Goal: Task Accomplishment & Management: Use online tool/utility

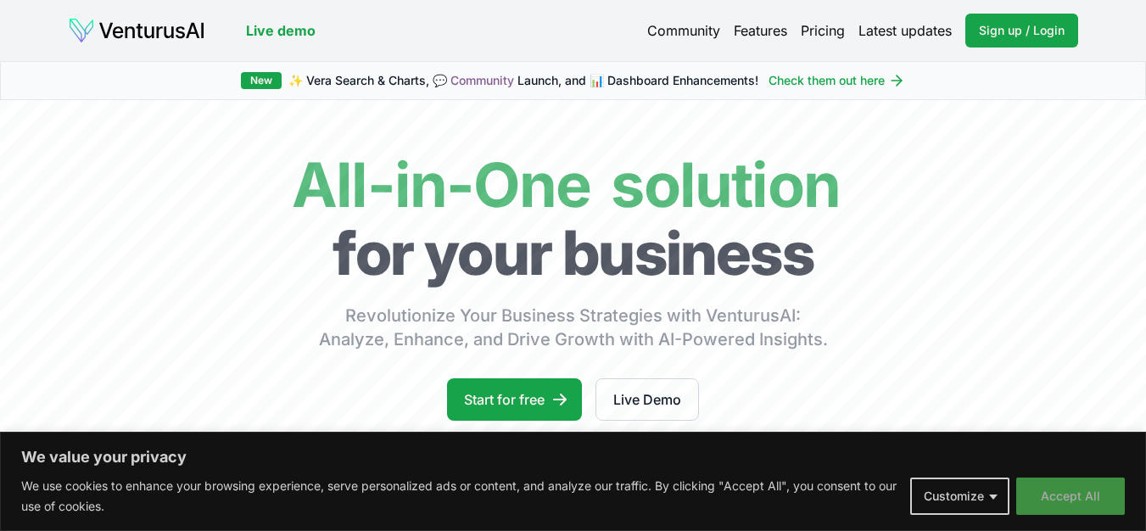
click at [1083, 504] on button "Accept All" at bounding box center [1070, 496] width 109 height 37
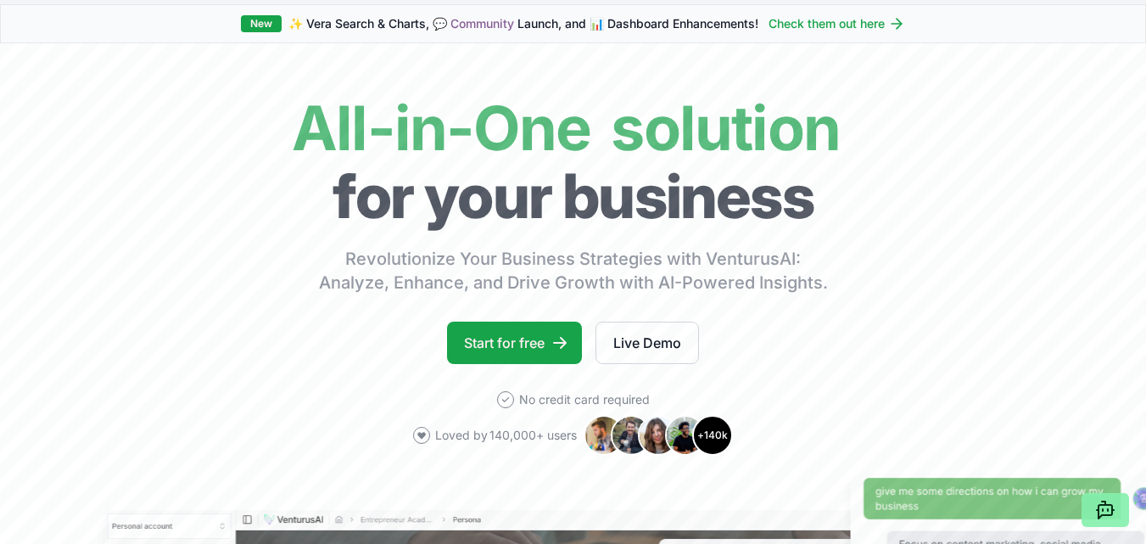
scroll to position [85, 0]
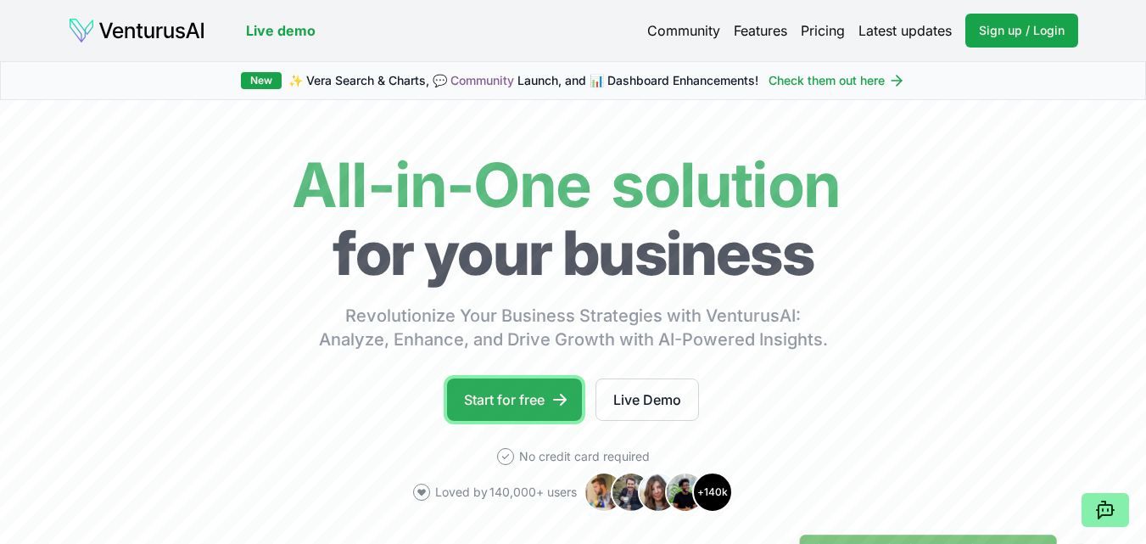
click at [534, 397] on link "Start for free" at bounding box center [514, 399] width 135 height 42
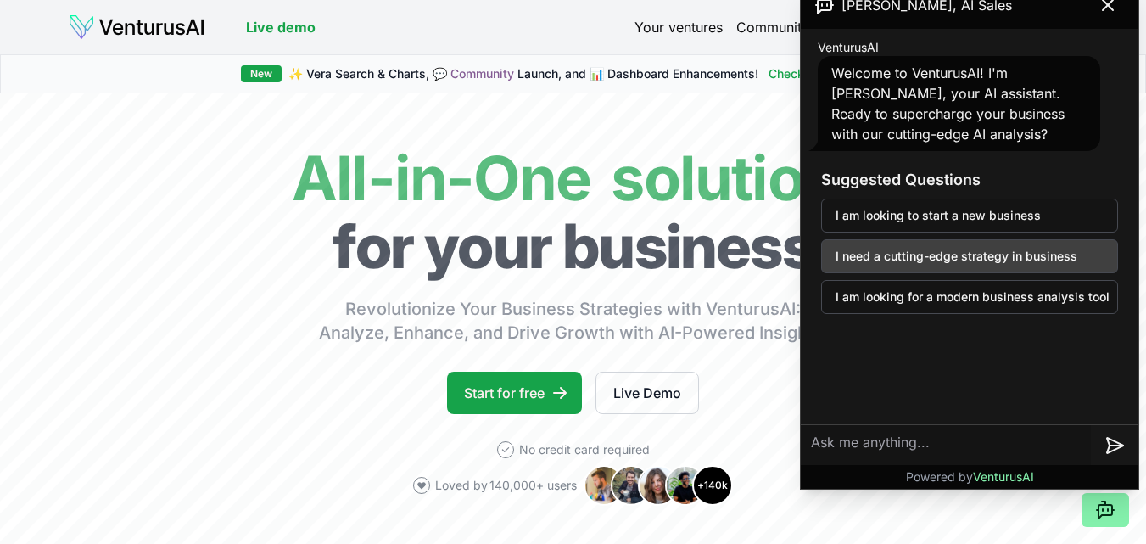
click at [1069, 256] on button "I need a cutting-edge strategy in business" at bounding box center [969, 256] width 297 height 34
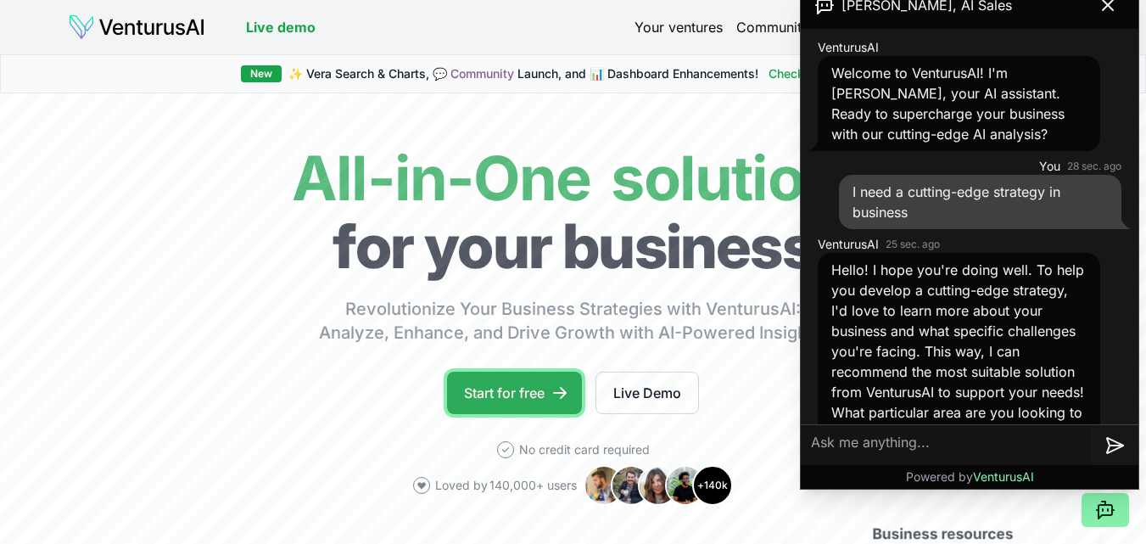
click at [502, 399] on link "Start for free" at bounding box center [514, 393] width 135 height 42
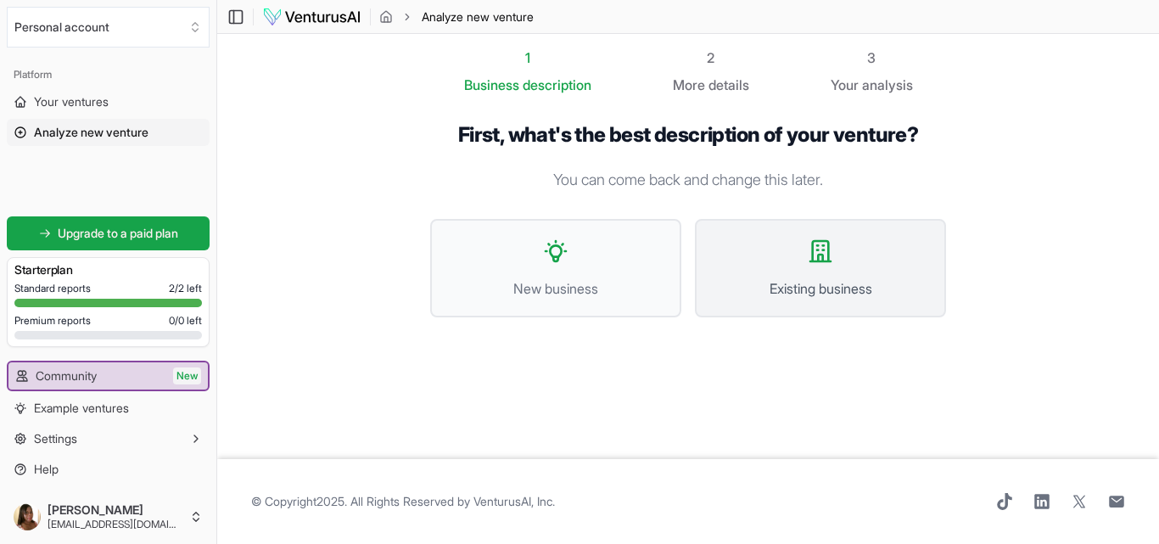
click at [879, 282] on span "Existing business" at bounding box center [820, 288] width 214 height 20
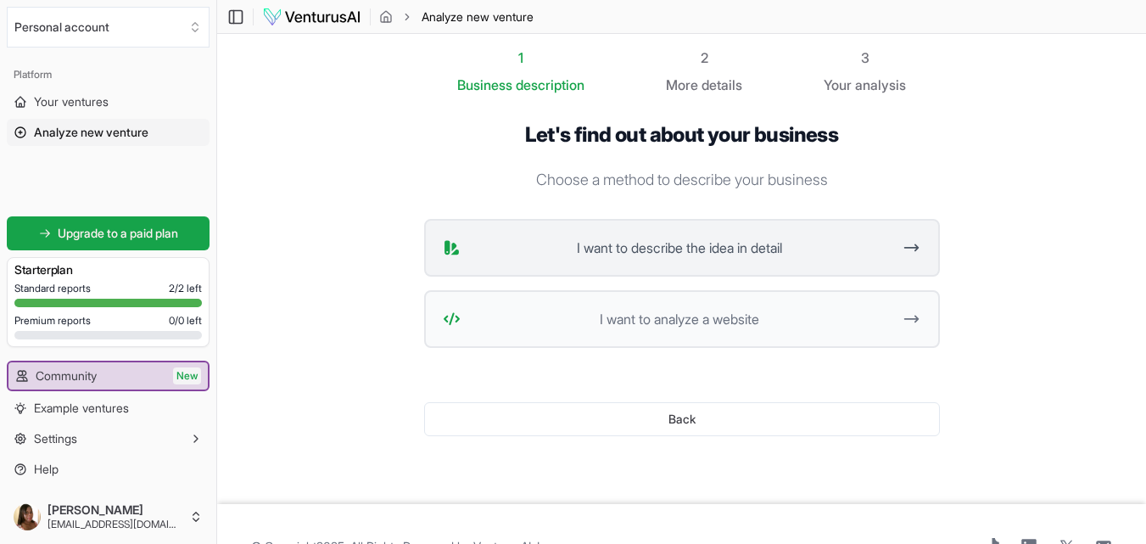
click at [601, 251] on span "I want to describe the idea in detail" at bounding box center [679, 248] width 425 height 20
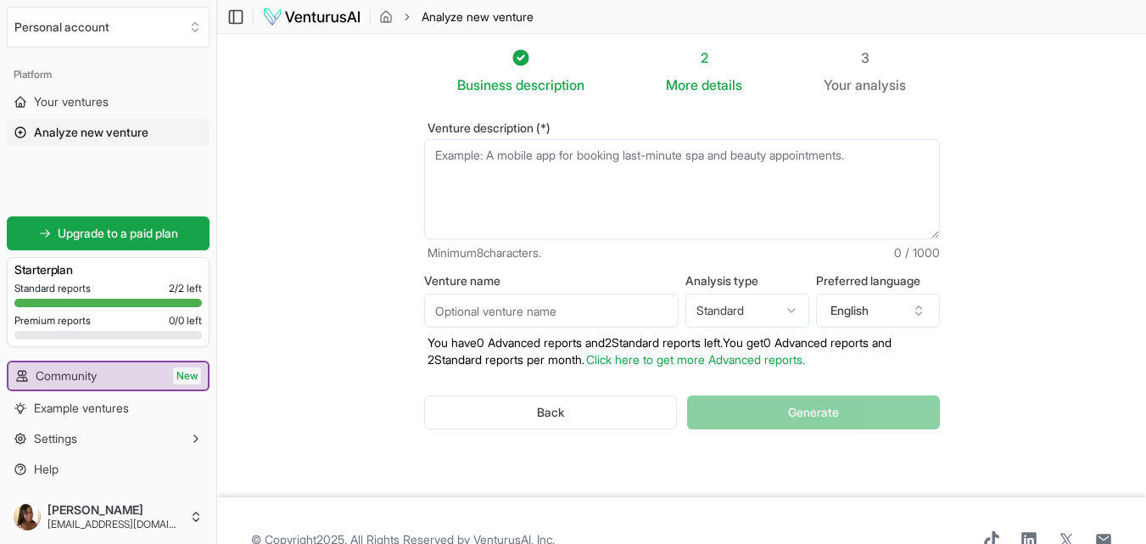
click at [435, 159] on textarea "Venture description (*)" at bounding box center [682, 189] width 516 height 100
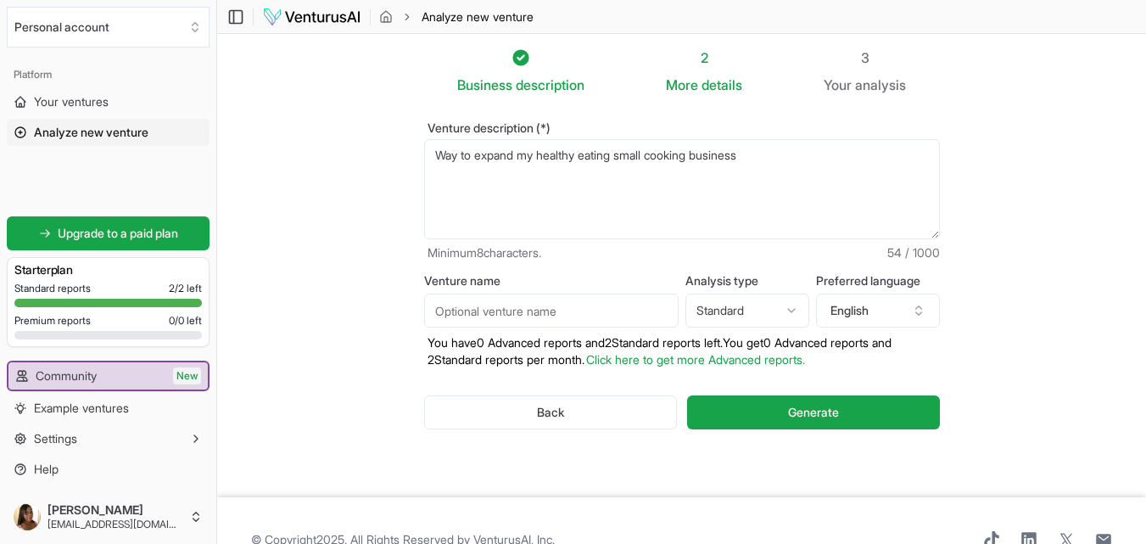
click at [527, 195] on textarea "Way to expand my healthy eating small cooking business" at bounding box center [682, 189] width 516 height 100
click at [458, 161] on textarea "Way to expand my healthy eating small cooking business" at bounding box center [682, 189] width 516 height 100
type textarea "Ways to expand my healthy eating small cooking business"
click at [814, 417] on span "Generate" at bounding box center [813, 412] width 51 height 17
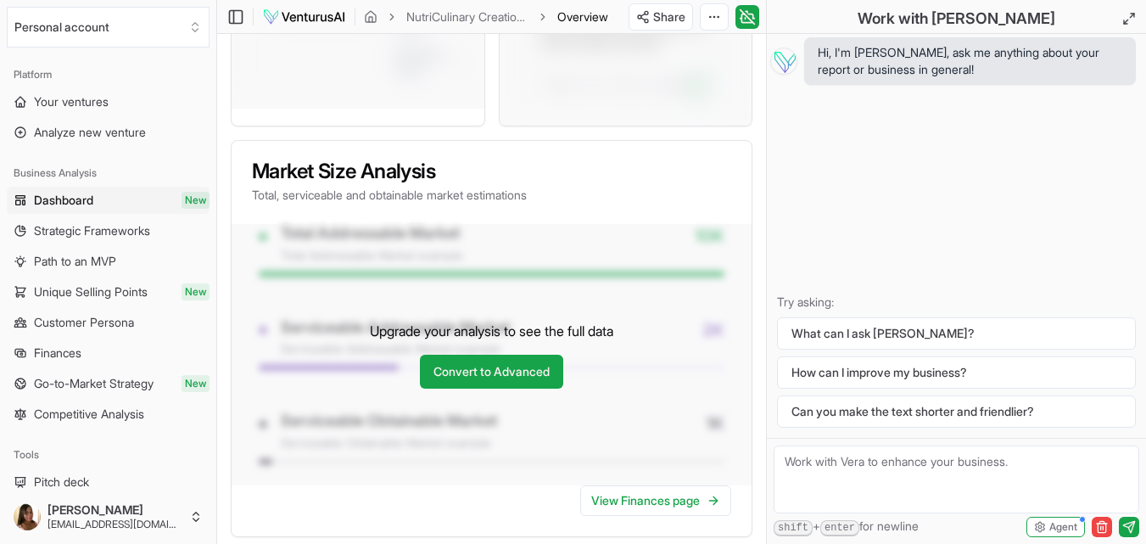
scroll to position [1103, 0]
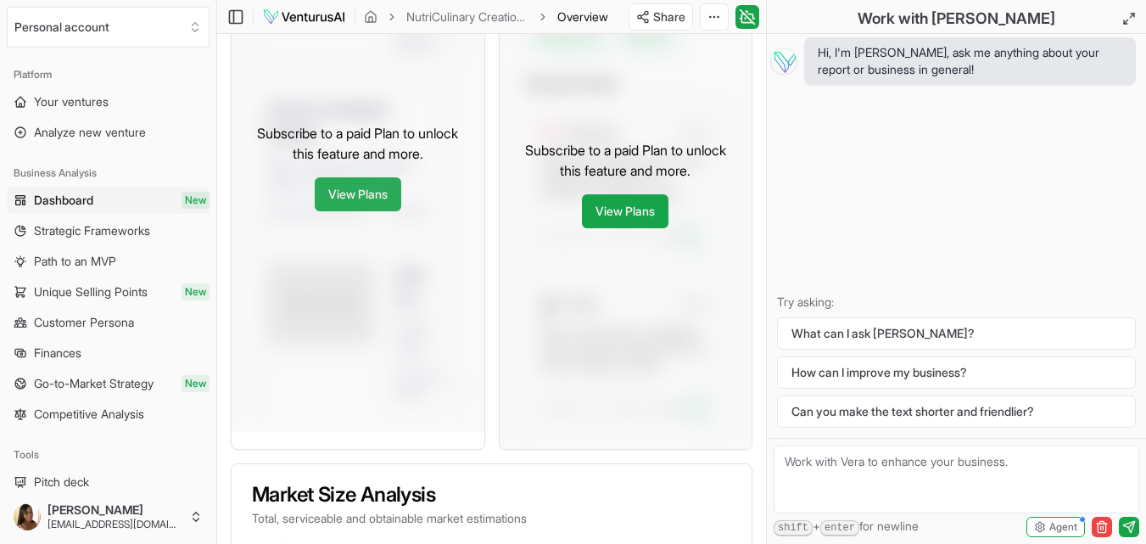
click at [363, 203] on link "View Plans" at bounding box center [358, 194] width 87 height 34
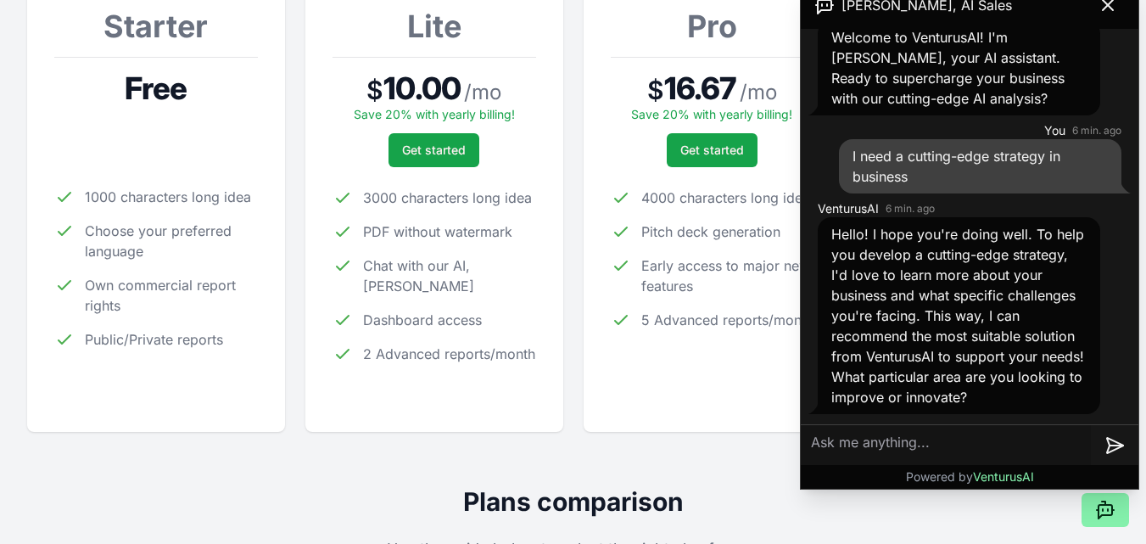
scroll to position [85, 0]
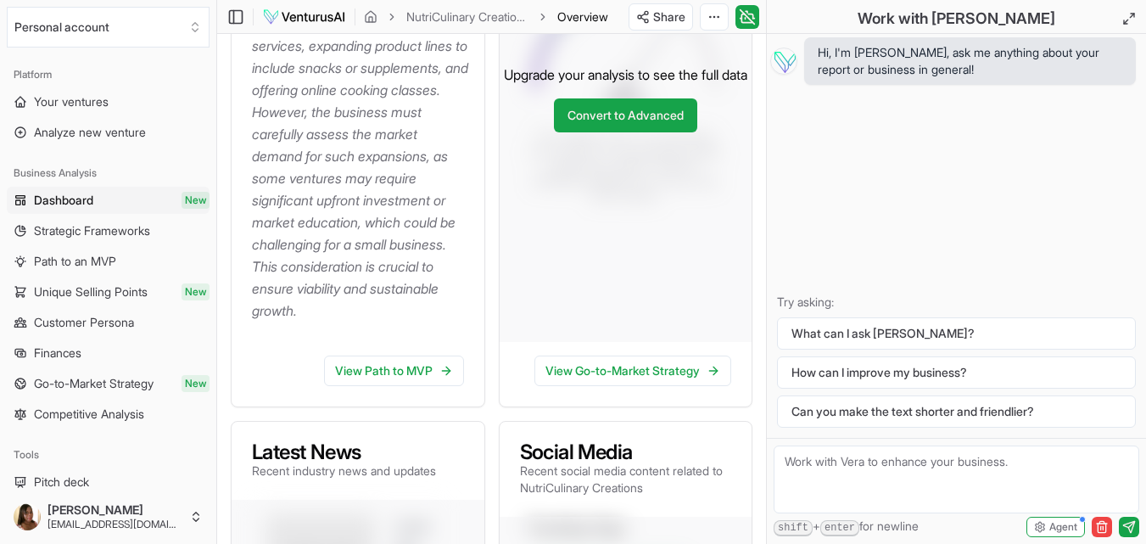
scroll to position [509, 0]
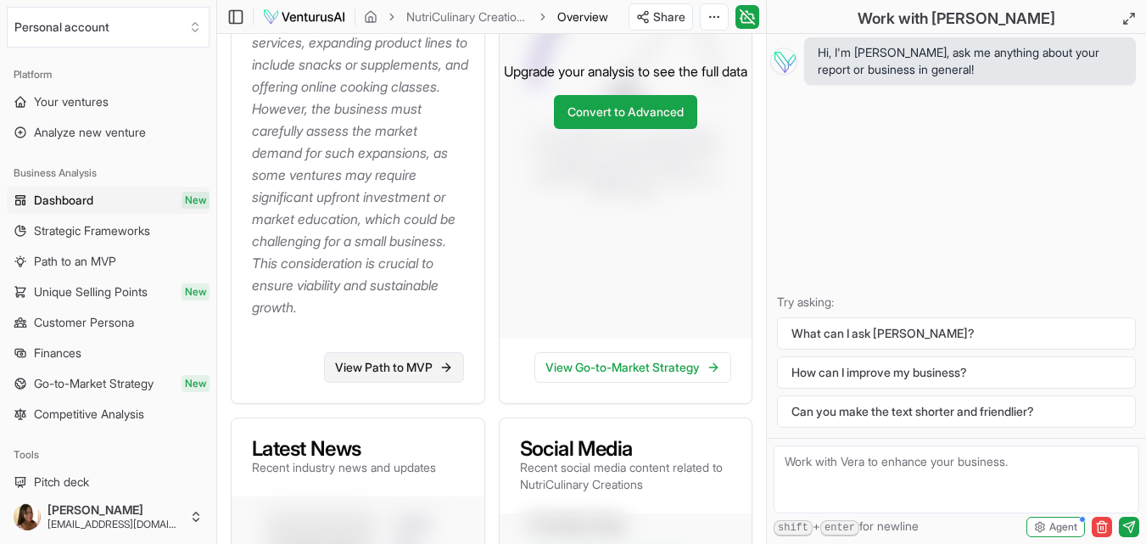
click at [378, 370] on link "View Path to MVP" at bounding box center [394, 367] width 140 height 31
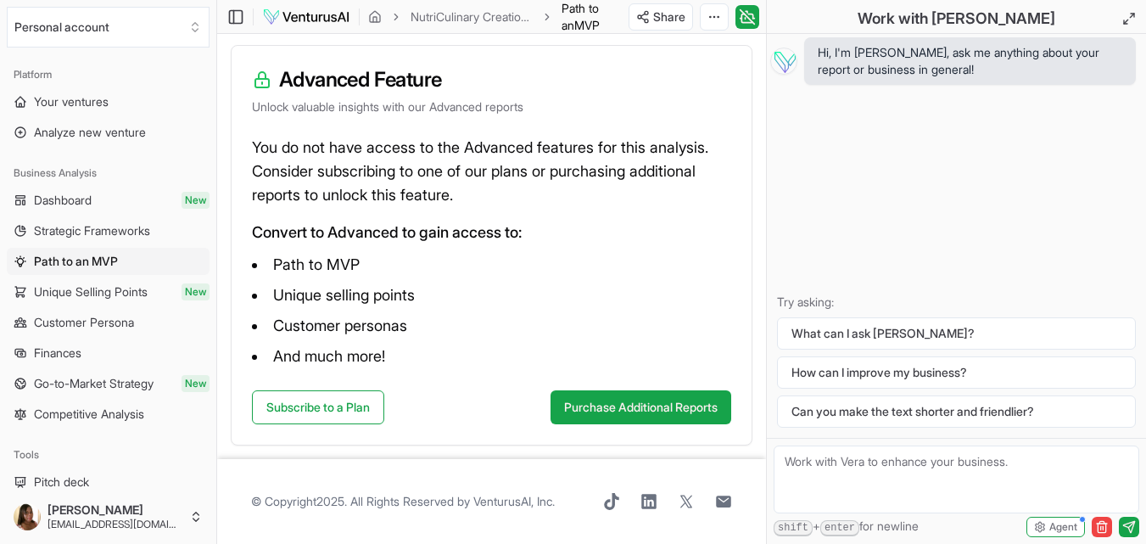
scroll to position [170, 0]
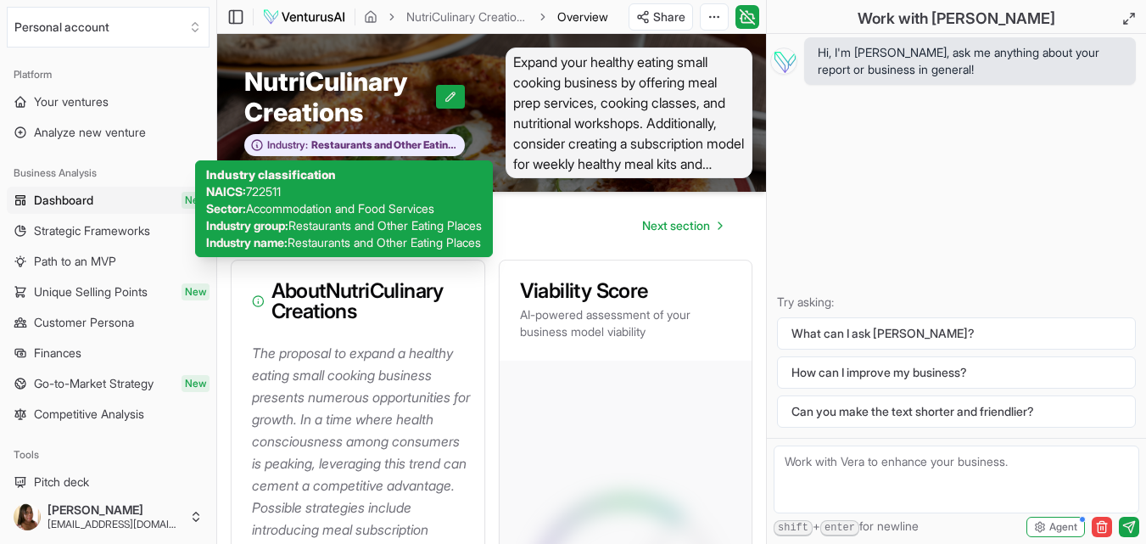
click at [309, 15] on img at bounding box center [304, 17] width 84 height 20
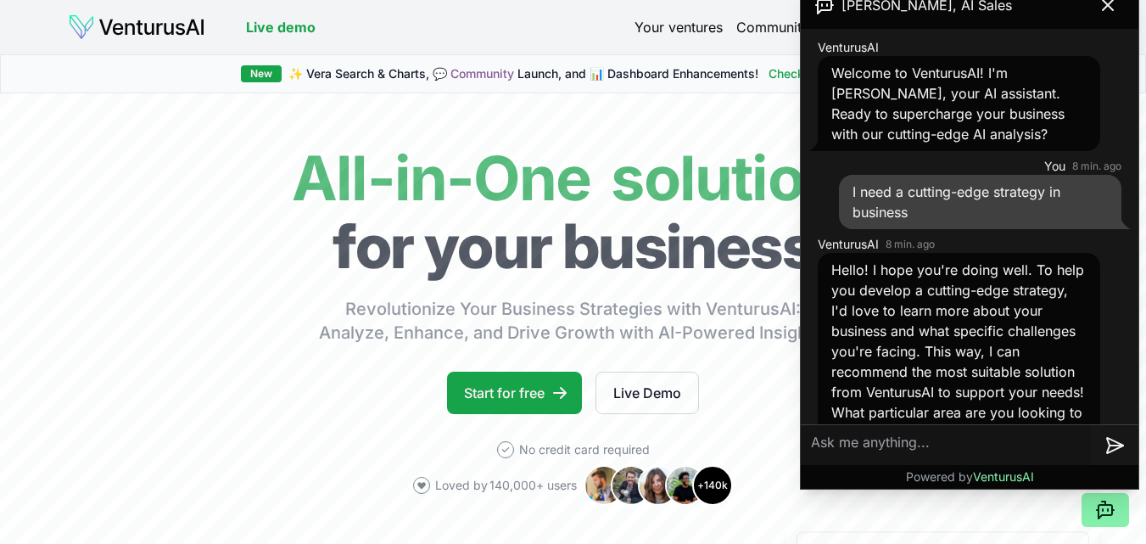
scroll to position [36, 0]
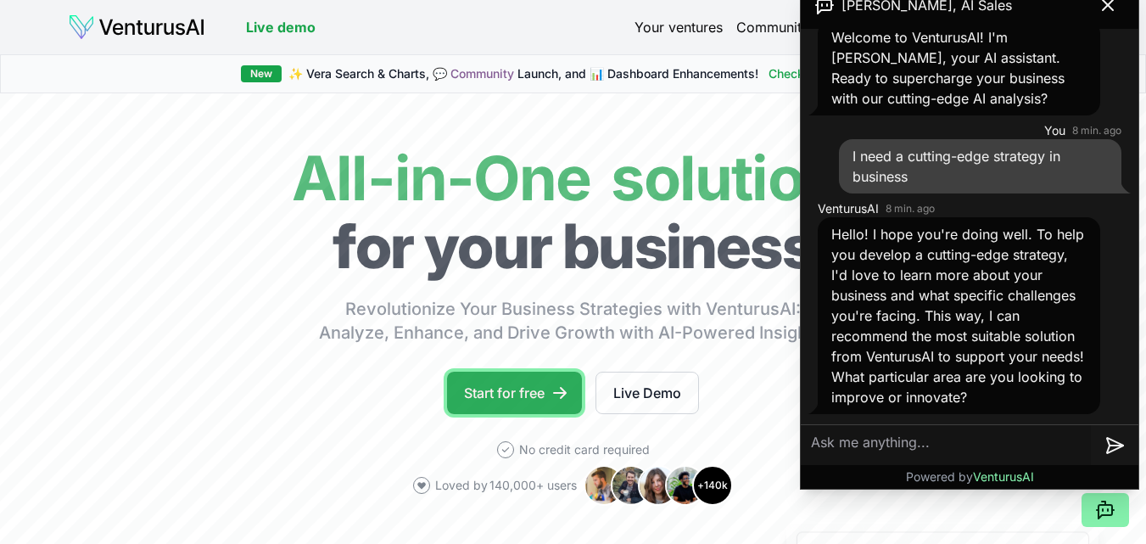
click at [505, 389] on link "Start for free" at bounding box center [514, 393] width 135 height 42
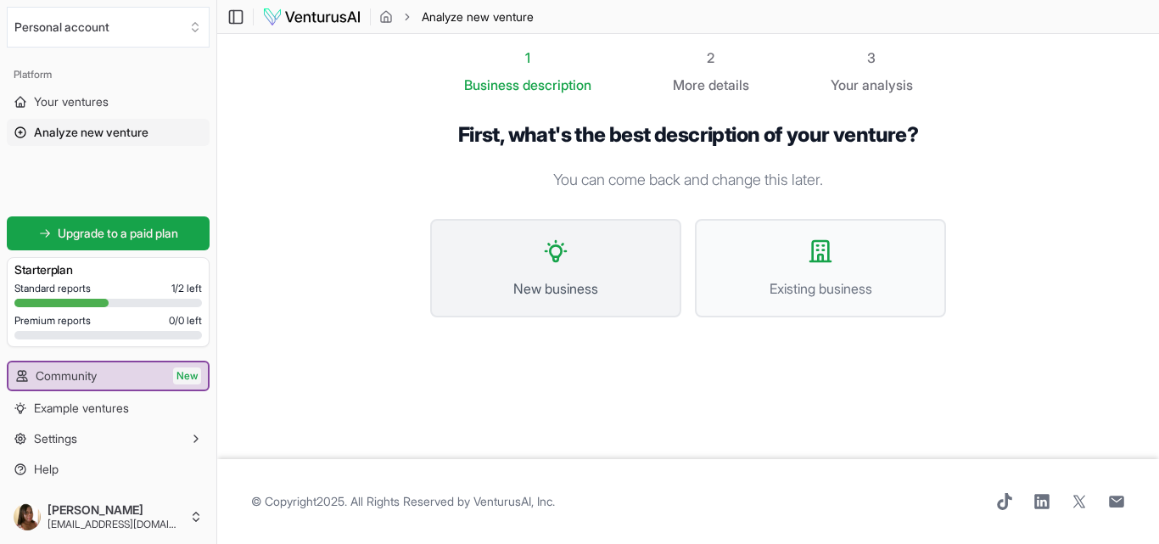
click at [557, 274] on button "New business" at bounding box center [555, 268] width 251 height 98
click at [855, 264] on button "Existing business" at bounding box center [820, 268] width 251 height 98
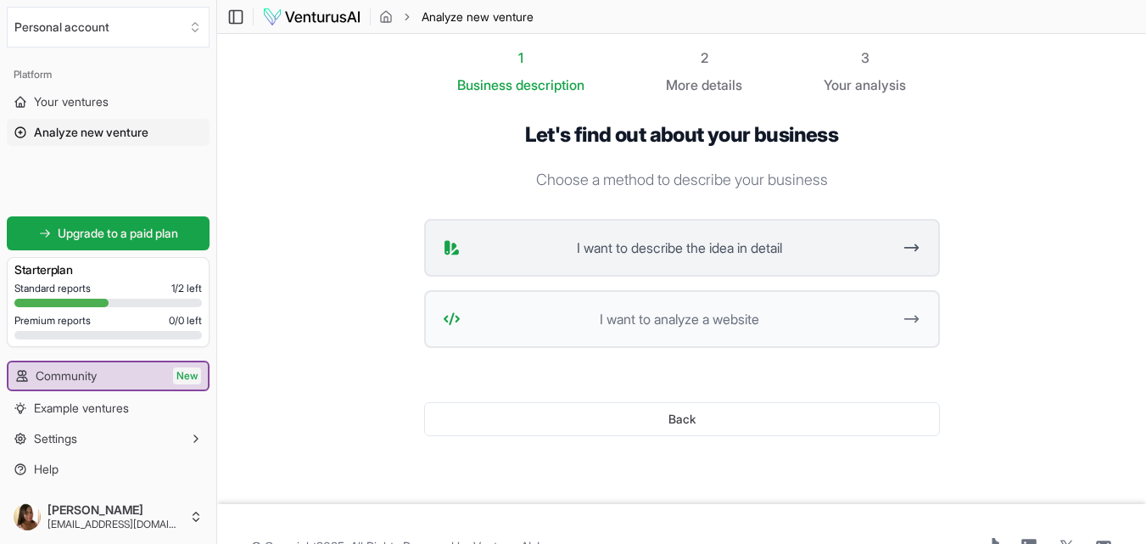
click at [653, 258] on button "I want to describe the idea in detail" at bounding box center [682, 248] width 516 height 58
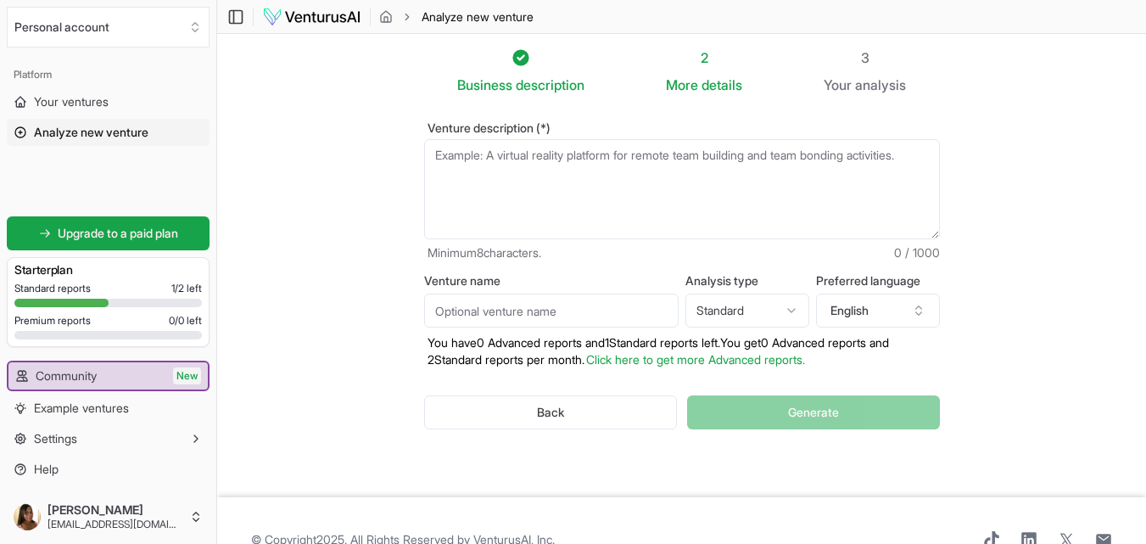
click at [492, 155] on textarea "Venture description (*)" at bounding box center [682, 189] width 516 height 100
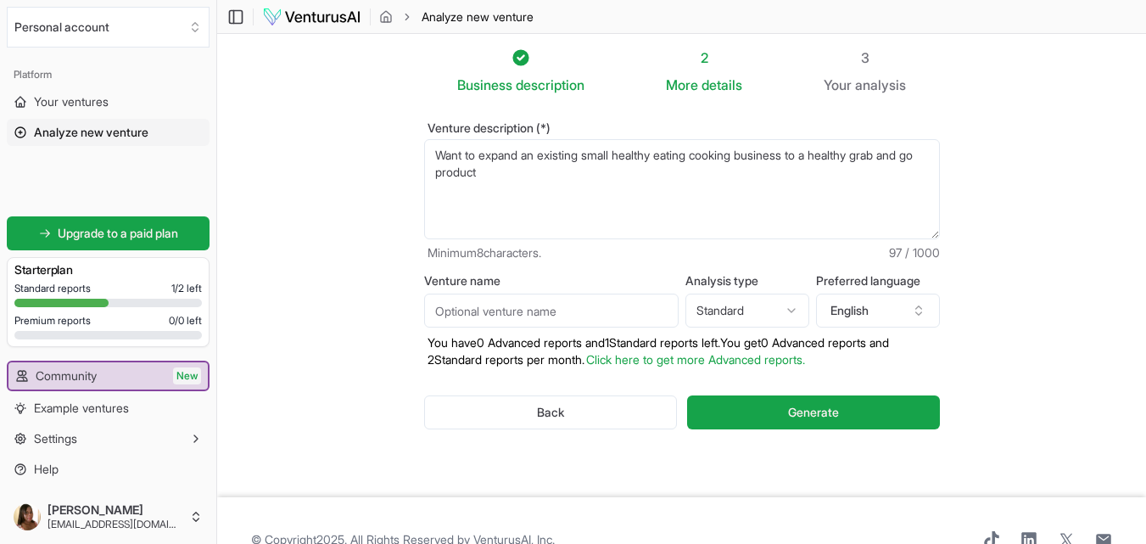
click at [903, 156] on textarea "Want to expand an existing small healthy eating cooking business to a healthy g…" at bounding box center [682, 189] width 516 height 100
click at [453, 172] on textarea "Want to expand an existing small healthy eating cooking business to a healthy g…" at bounding box center [682, 189] width 516 height 100
click at [433, 171] on textarea "Want to expand an existing small healthy eating cooking business to a healthy g…" at bounding box center [682, 189] width 516 height 100
click at [536, 175] on textarea "Want to expand an existing small healthy eating cooking business to a healthy g…" at bounding box center [682, 189] width 516 height 100
type textarea "Want to expand an existing small healthy eating cooking business to a healthy g…"
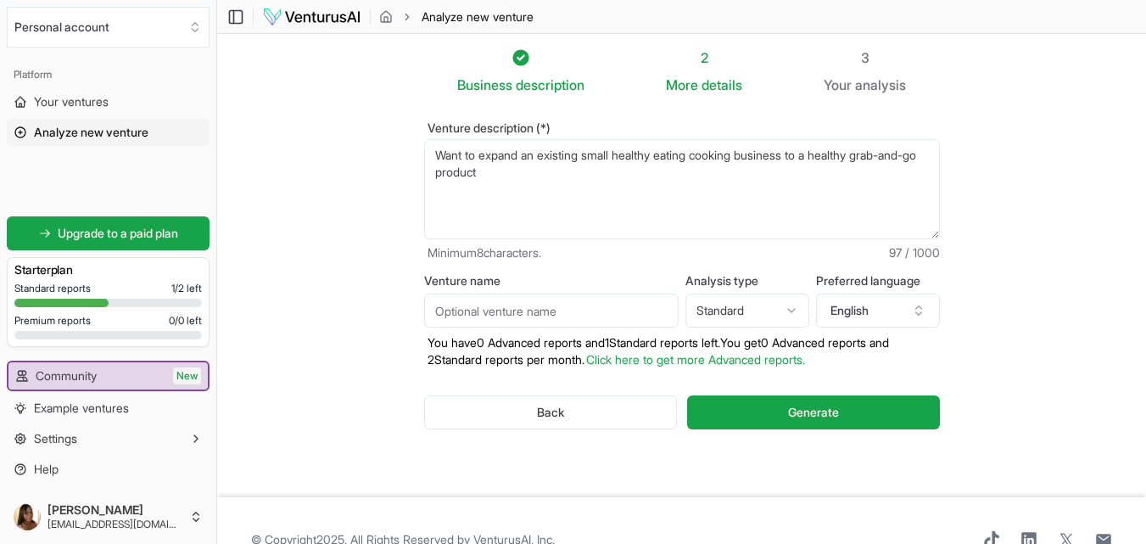
click at [540, 305] on input "Venture name" at bounding box center [551, 311] width 254 height 34
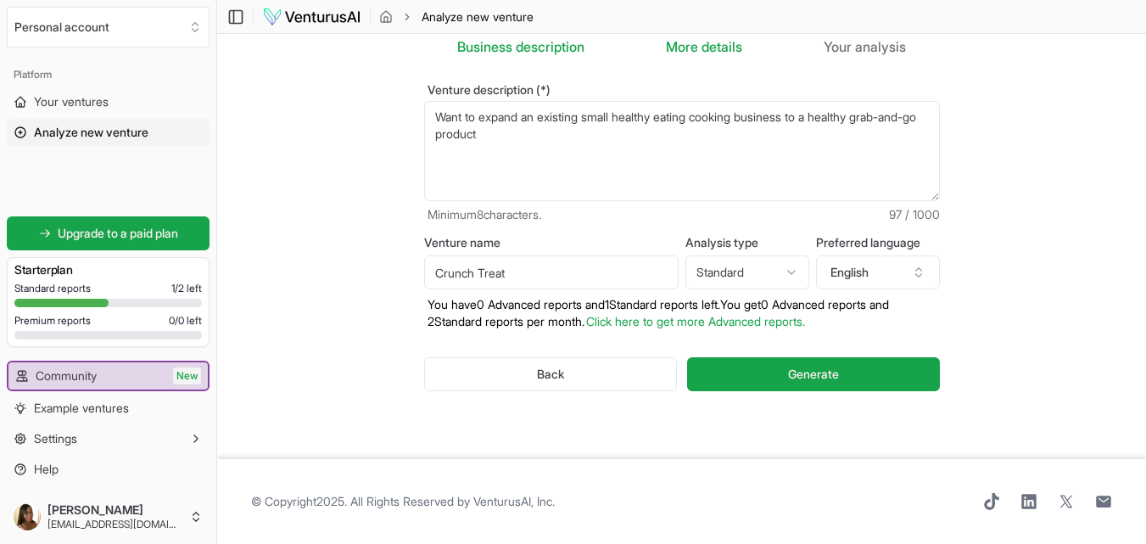
type input "Crunch Treat"
click at [769, 325] on link "Click here to get more Advanced reports." at bounding box center [695, 321] width 219 height 14
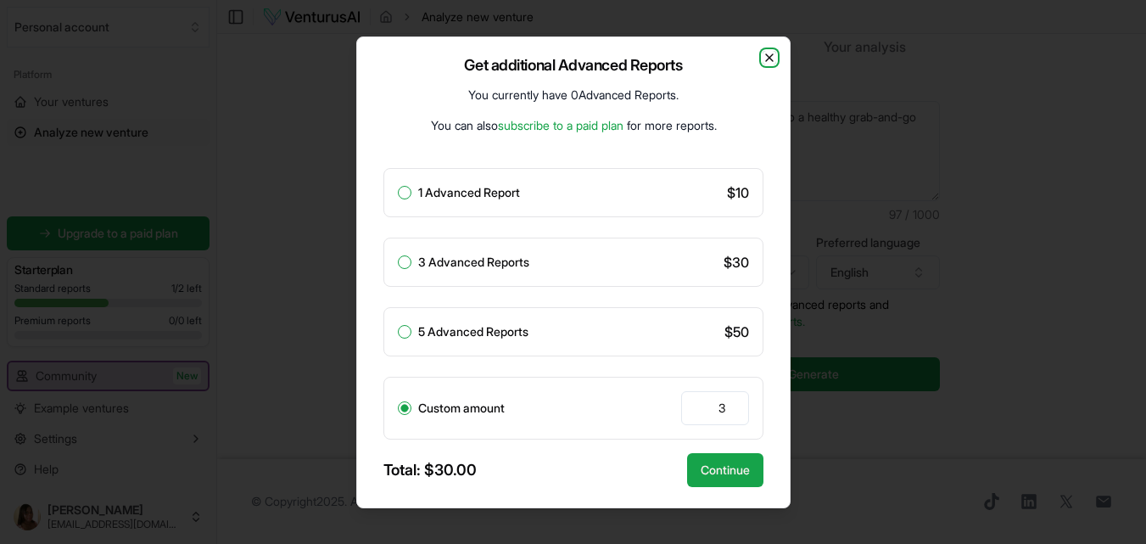
click at [768, 57] on icon "button" at bounding box center [770, 58] width 14 height 14
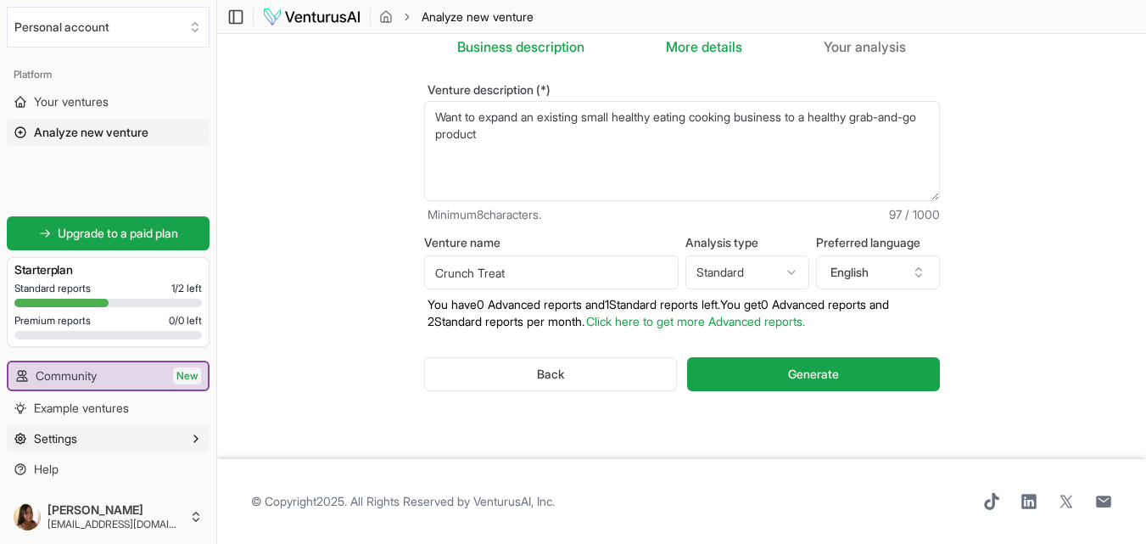
click at [82, 442] on button "Settings" at bounding box center [108, 438] width 203 height 27
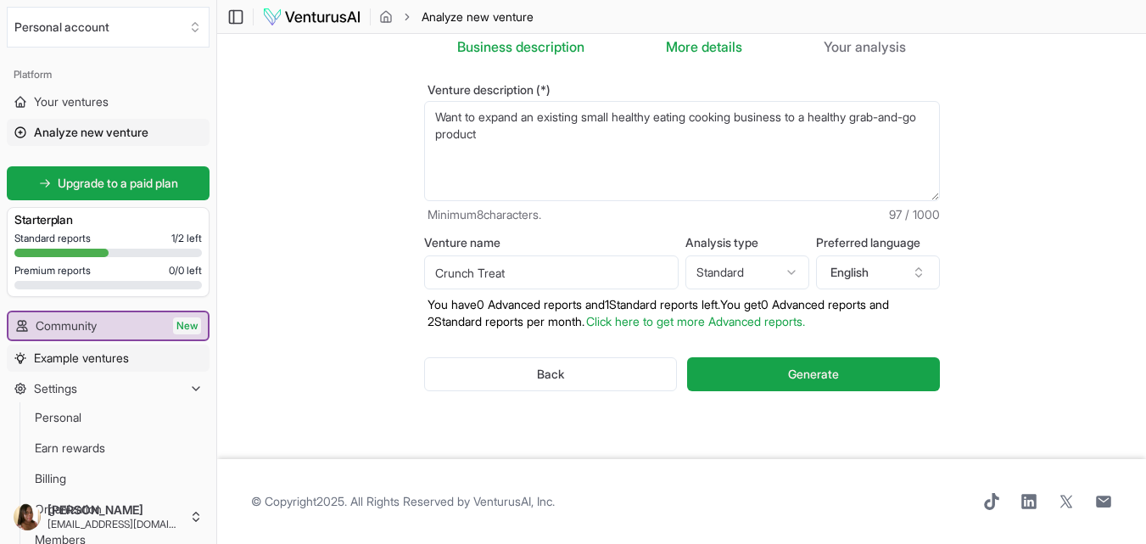
click at [120, 357] on span "Example ventures" at bounding box center [81, 358] width 95 height 17
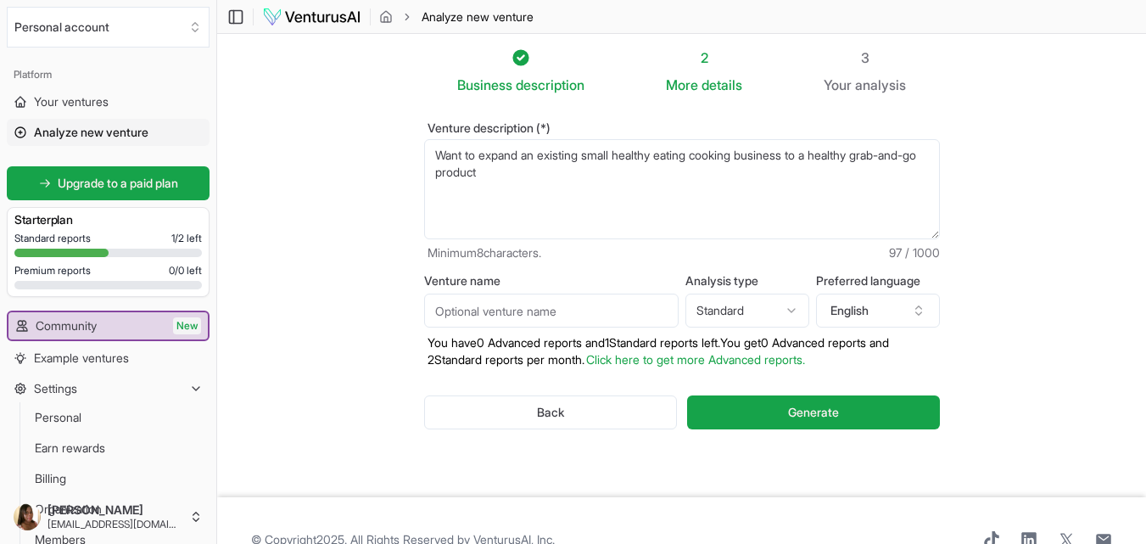
scroll to position [38, 0]
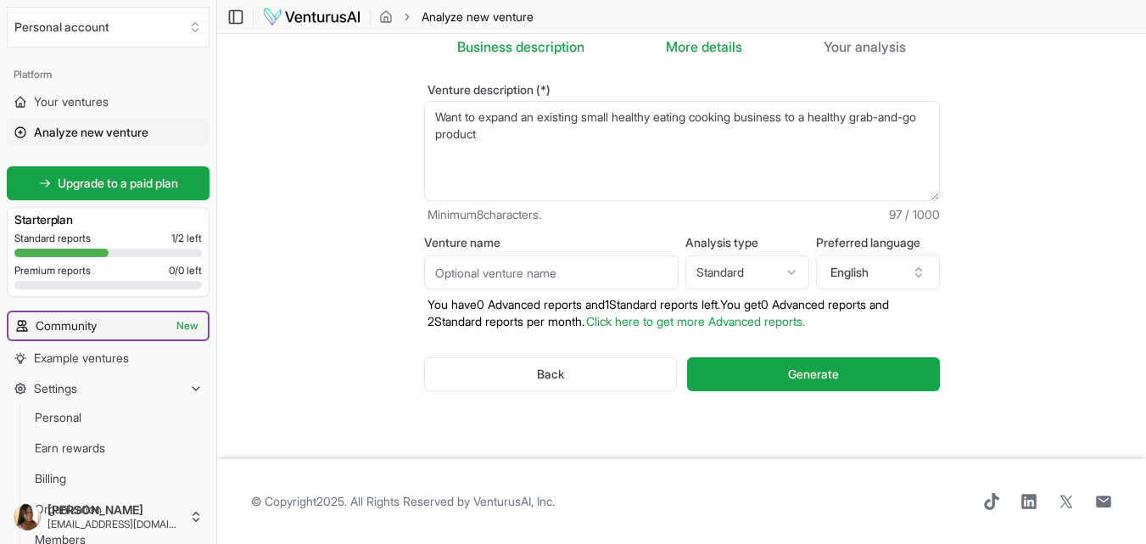
click at [182, 326] on span "New" at bounding box center [187, 325] width 28 height 17
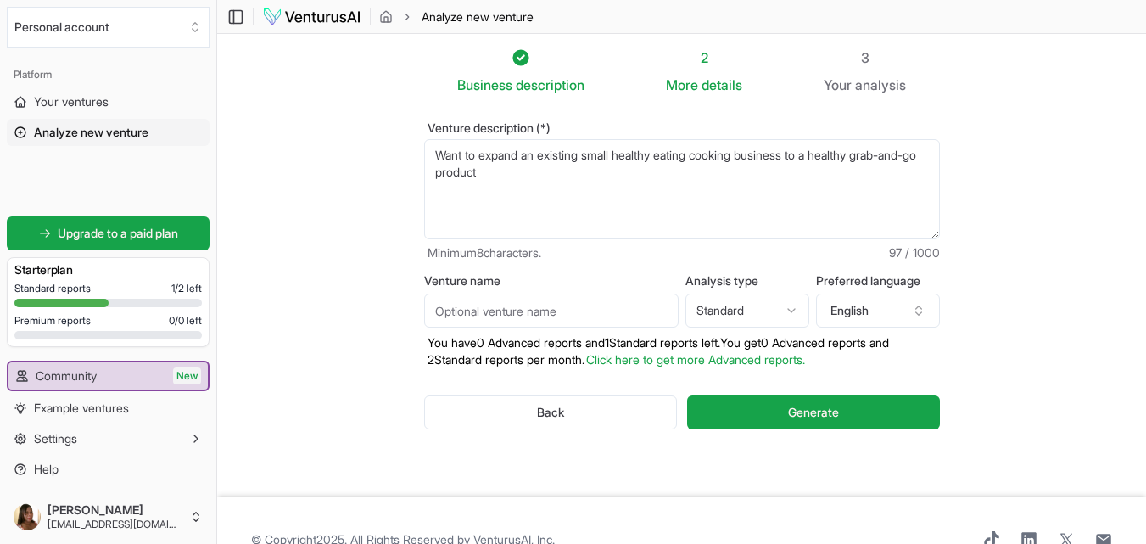
scroll to position [38, 0]
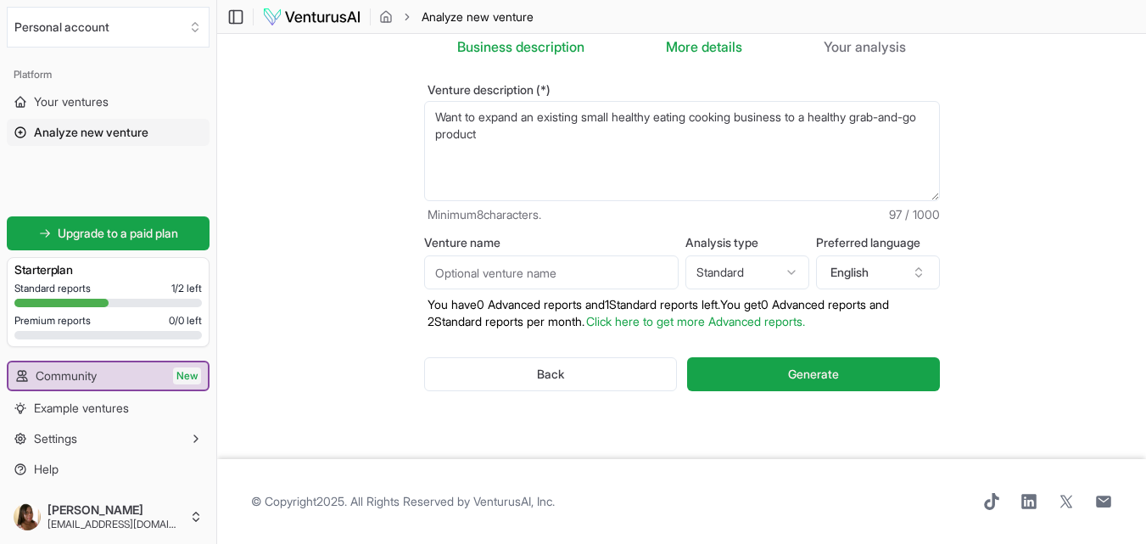
click at [77, 302] on div at bounding box center [61, 303] width 94 height 8
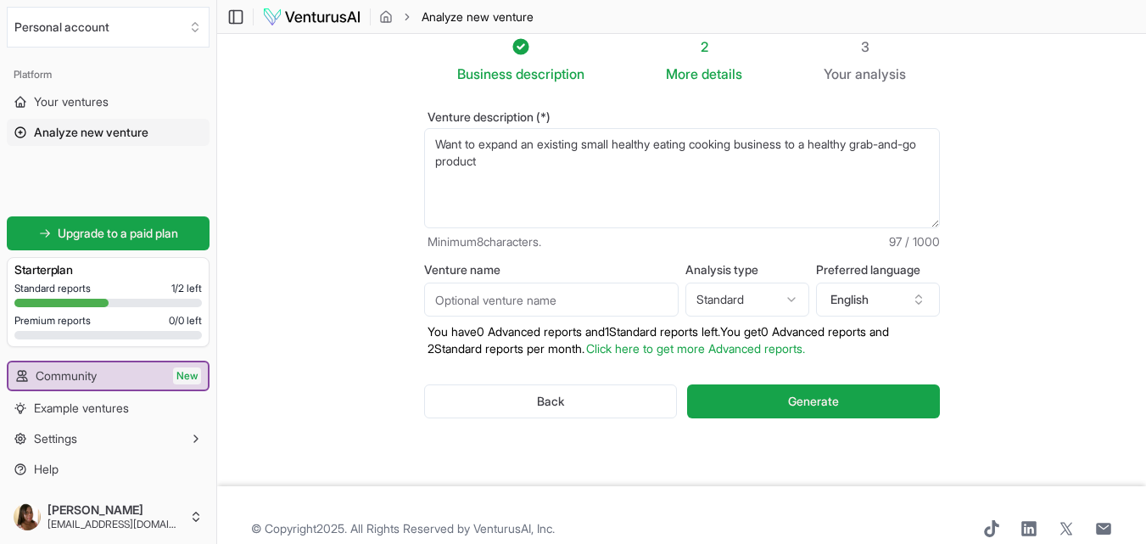
scroll to position [0, 0]
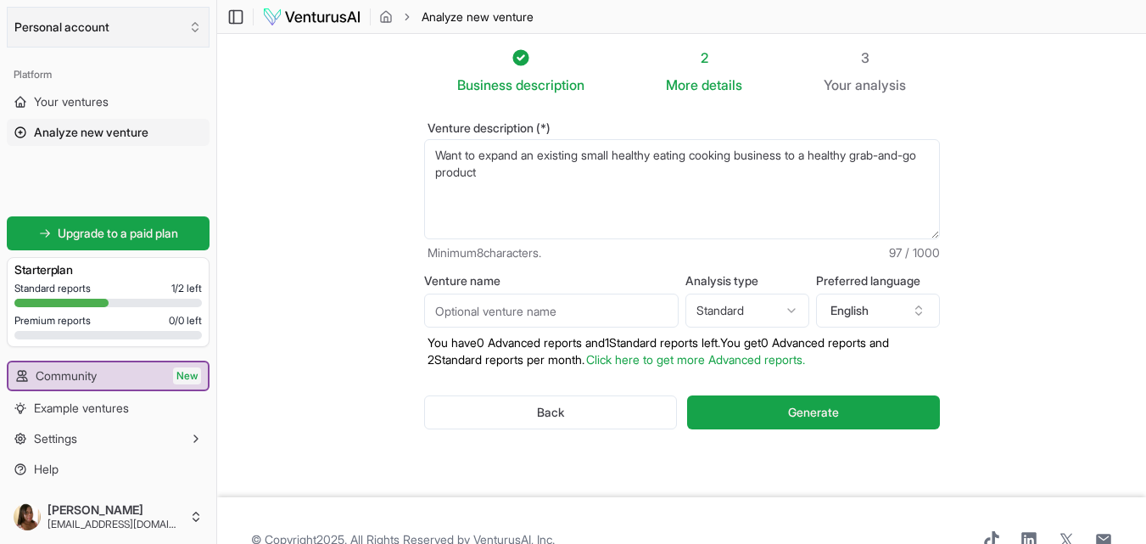
click at [196, 28] on icon "Select an organization" at bounding box center [195, 27] width 14 height 14
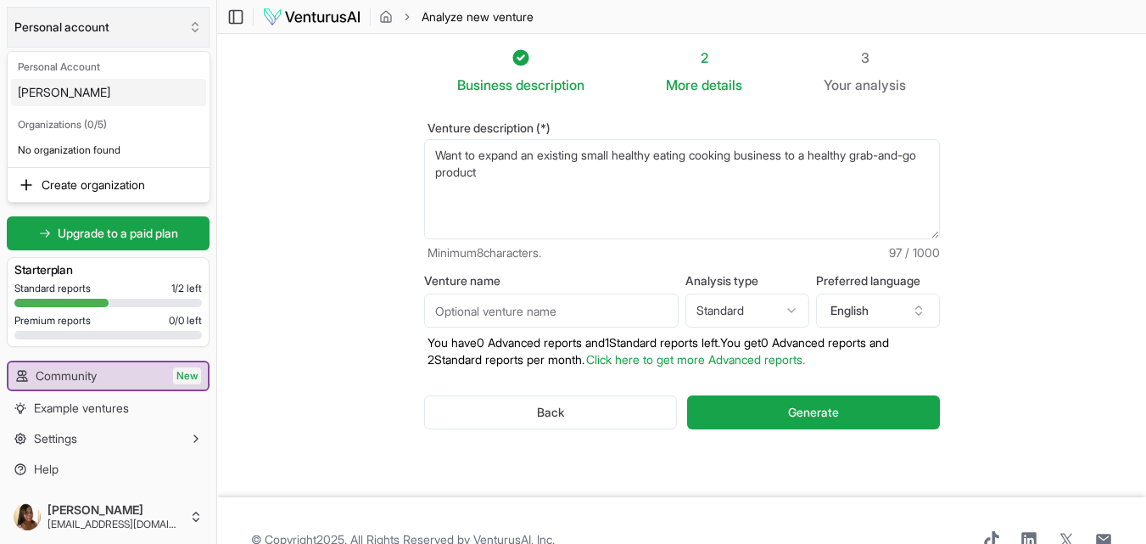
click at [196, 28] on html "We value your privacy We use cookies to enhance your browsing experience, serve…" at bounding box center [573, 272] width 1146 height 544
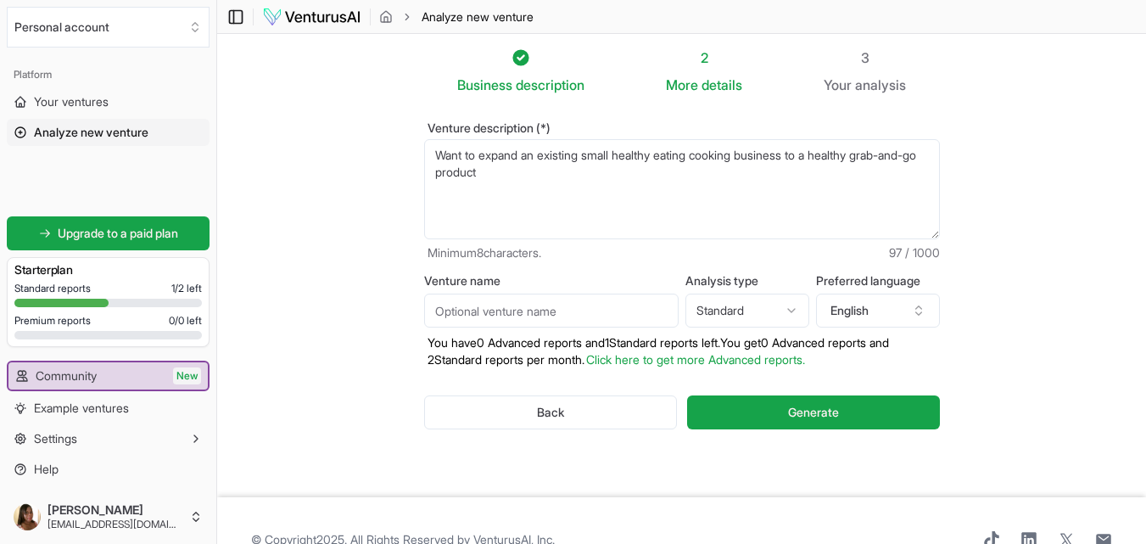
click at [238, 23] on rect at bounding box center [236, 16] width 13 height 13
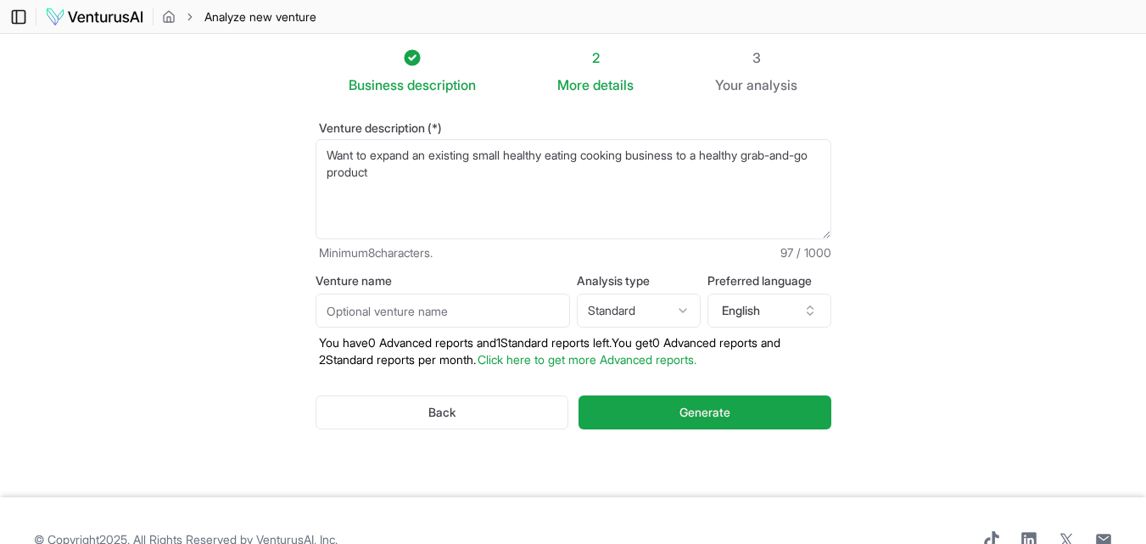
click at [17, 20] on icon at bounding box center [17, 16] width 0 height 13
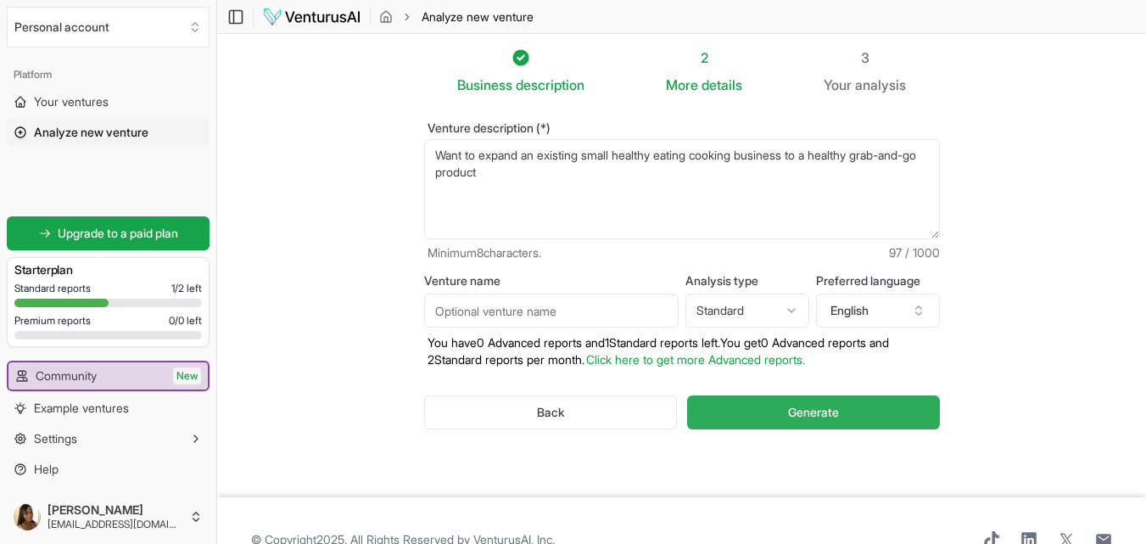
click at [894, 415] on button "Generate" at bounding box center [813, 412] width 252 height 34
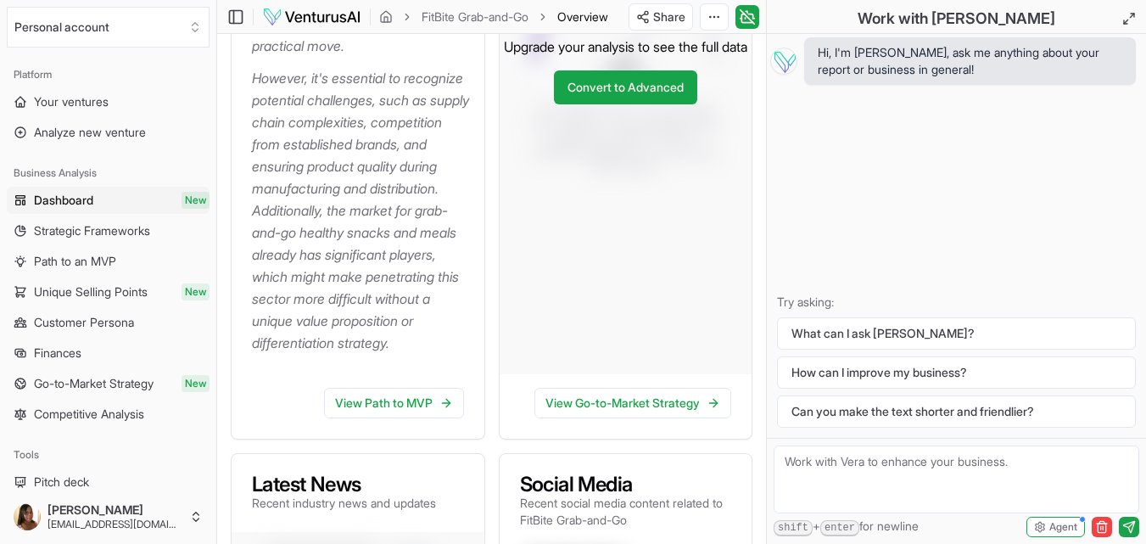
scroll to position [679, 0]
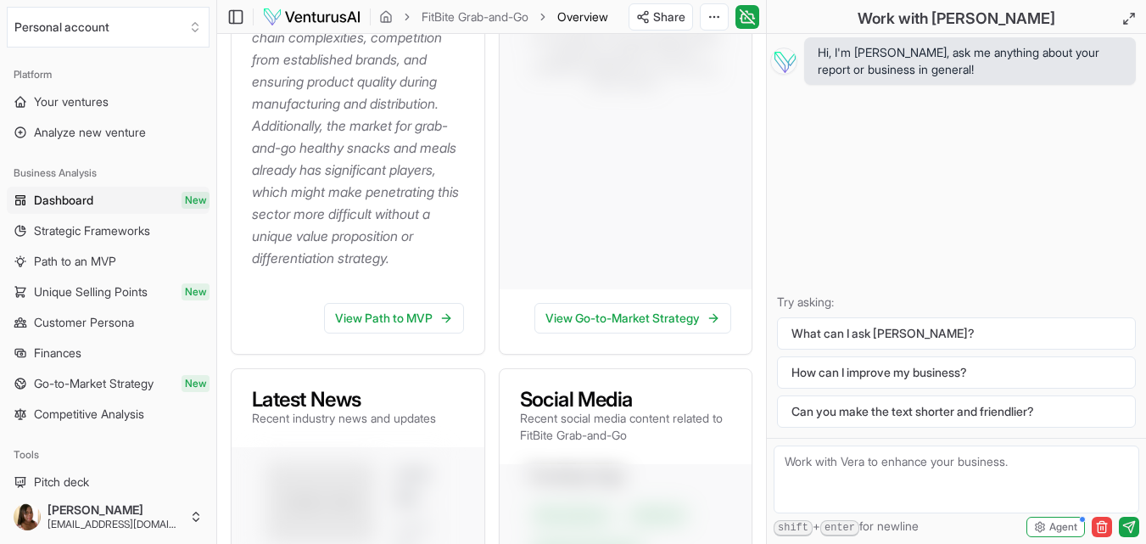
click at [825, 466] on textarea at bounding box center [957, 479] width 366 height 68
type textarea "How do I go to report and view the results"
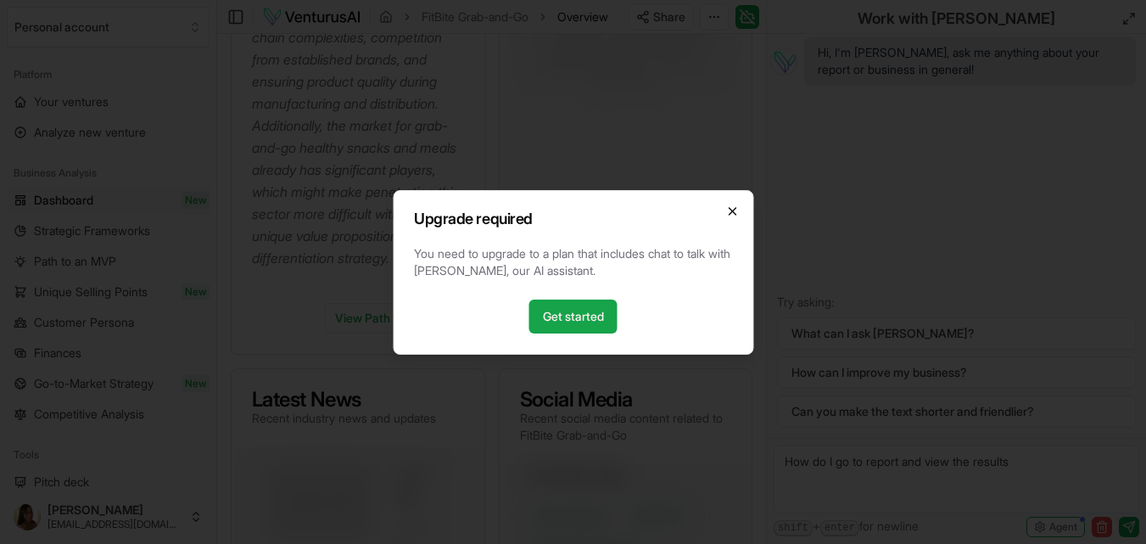
click at [730, 213] on icon "button" at bounding box center [732, 211] width 14 height 14
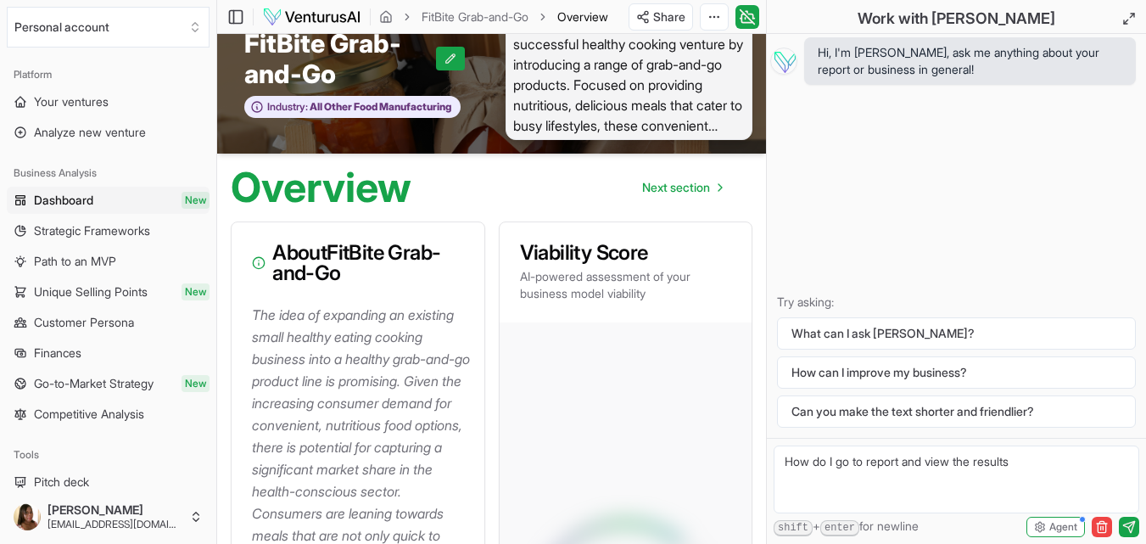
scroll to position [0, 0]
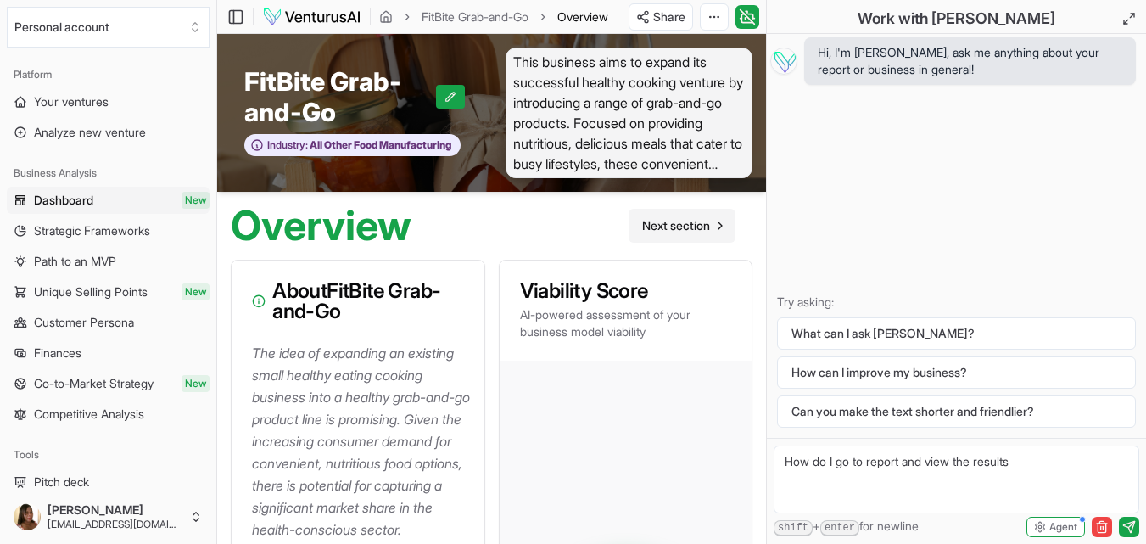
click at [669, 228] on span "Next section" at bounding box center [676, 225] width 68 height 17
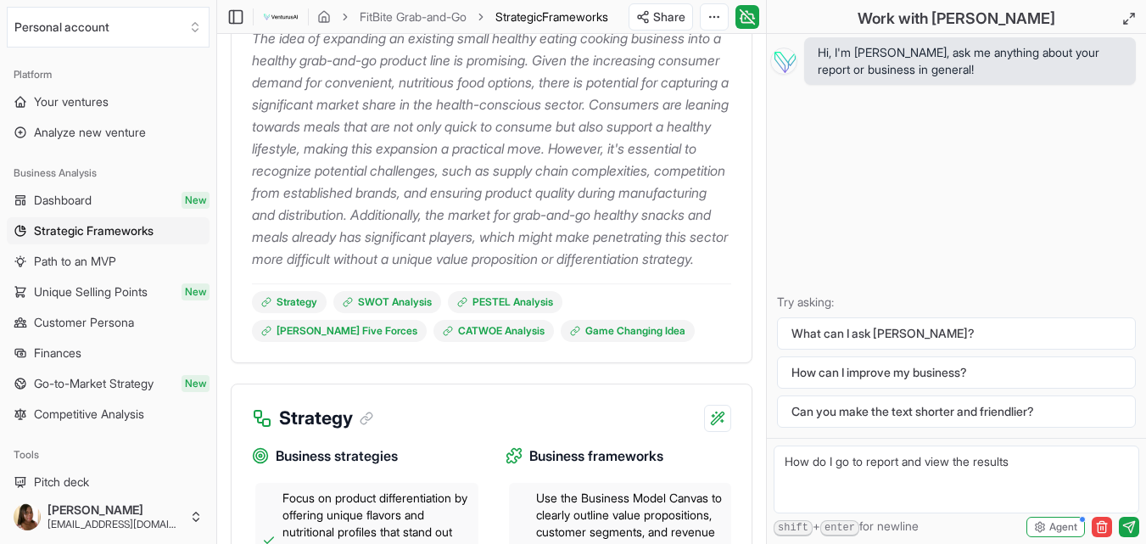
scroll to position [339, 0]
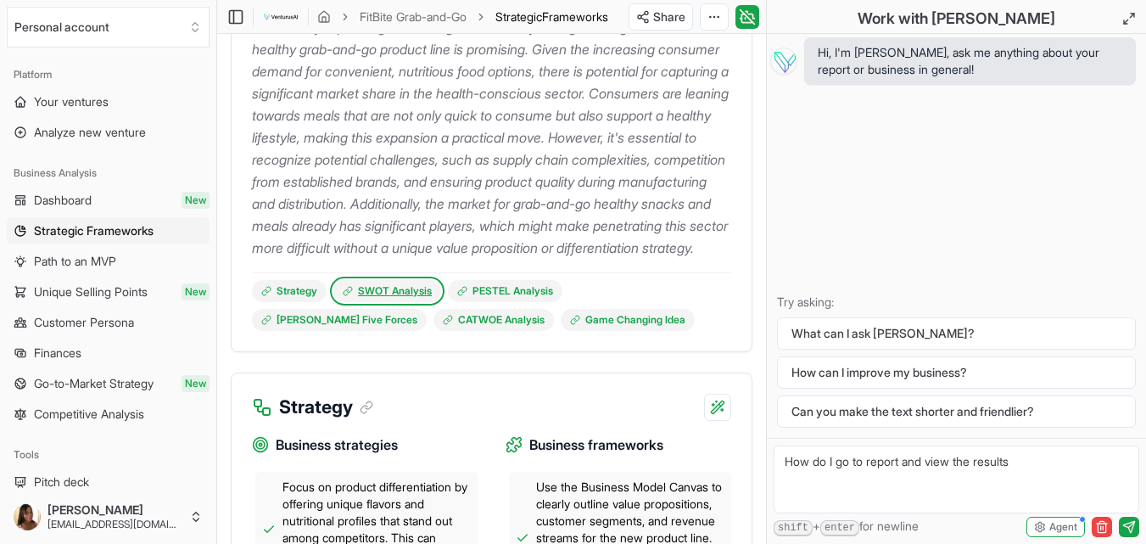
click at [385, 302] on link "SWOT Analysis" at bounding box center [387, 291] width 108 height 22
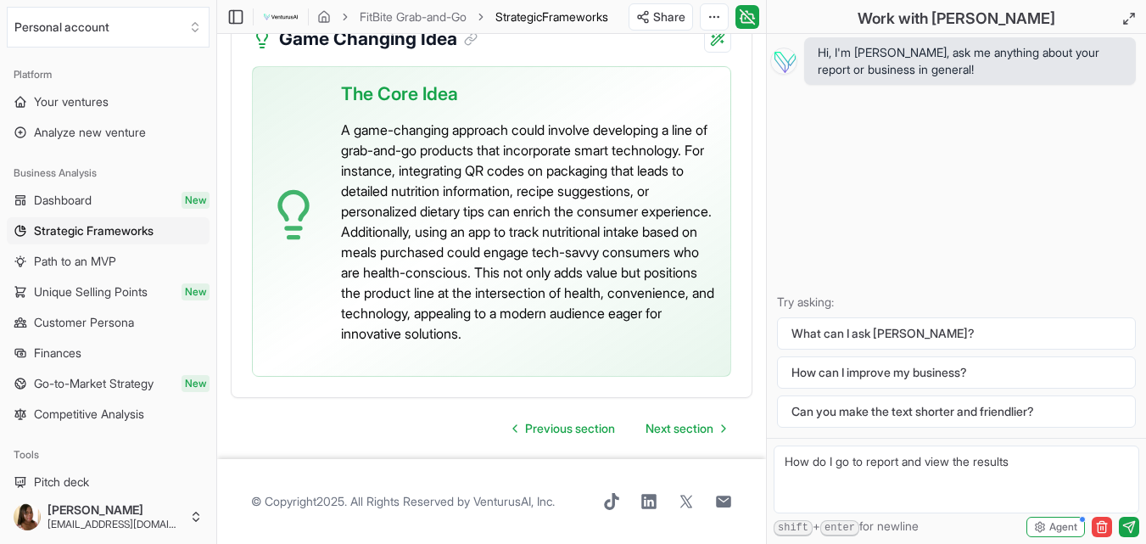
scroll to position [5607, 0]
